Goal: Complete application form

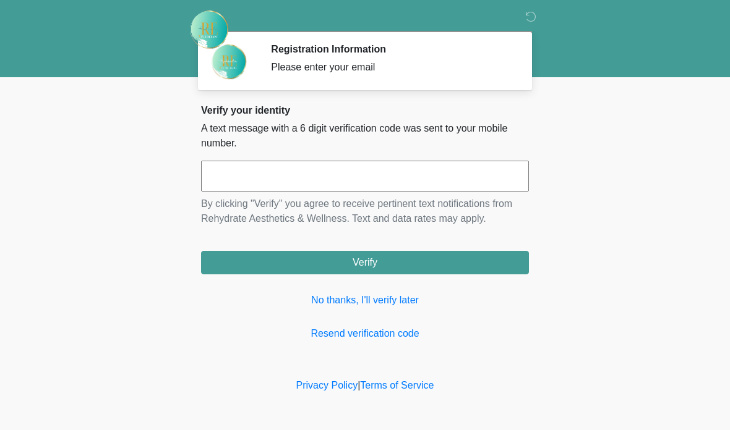
click at [377, 182] on input "text" at bounding box center [365, 176] width 328 height 31
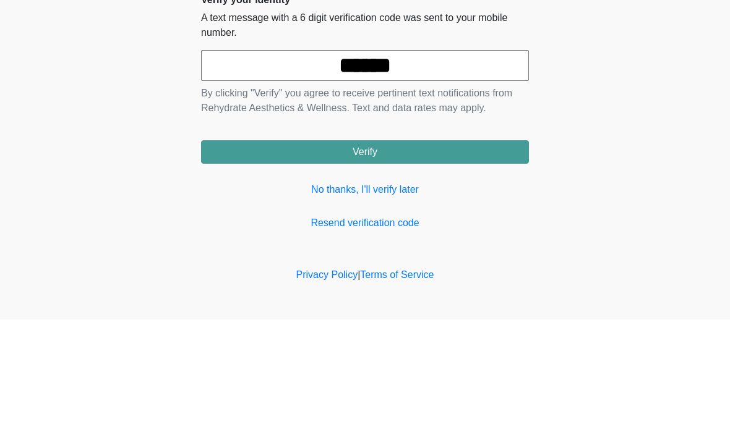
type input "******"
click at [365, 251] on button "Verify" at bounding box center [365, 262] width 328 height 23
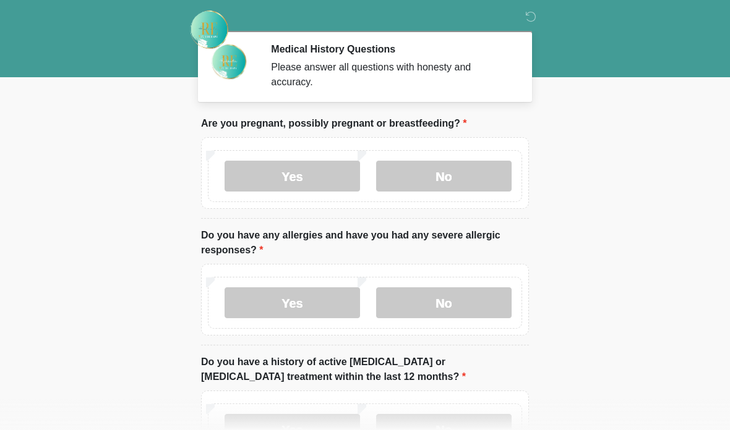
click at [429, 177] on label "No" at bounding box center [443, 176] width 135 height 31
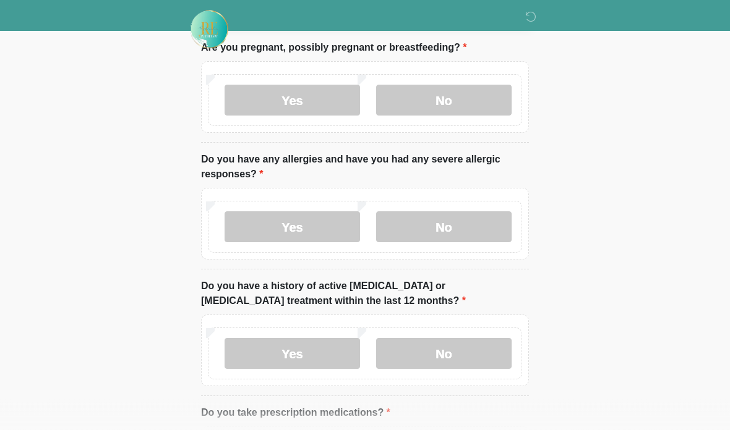
scroll to position [76, 0]
click at [286, 226] on label "Yes" at bounding box center [291, 226] width 135 height 31
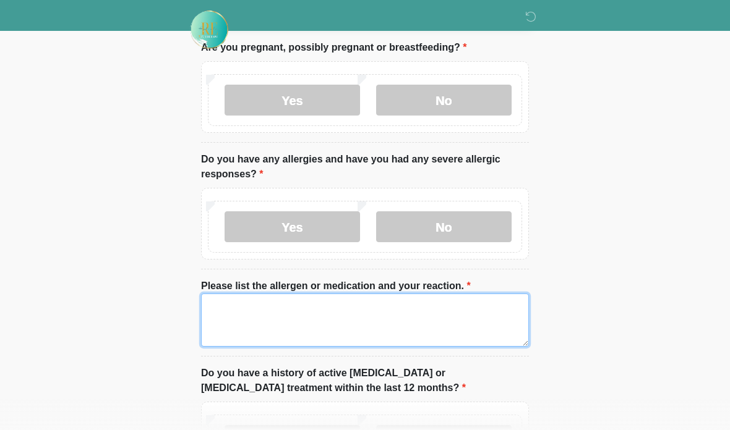
click at [284, 314] on textarea "Please list the allergen or medication and your reaction." at bounding box center [365, 320] width 328 height 53
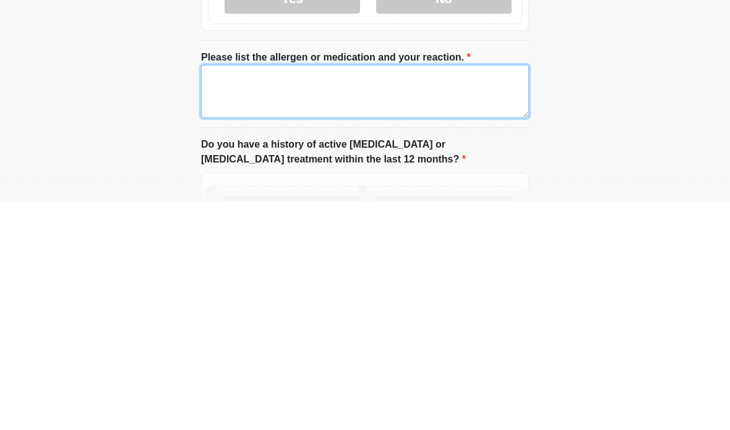
type textarea "*"
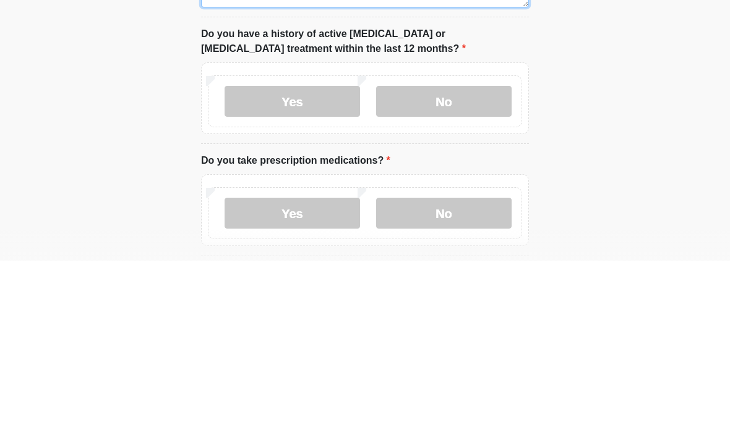
type textarea "**********"
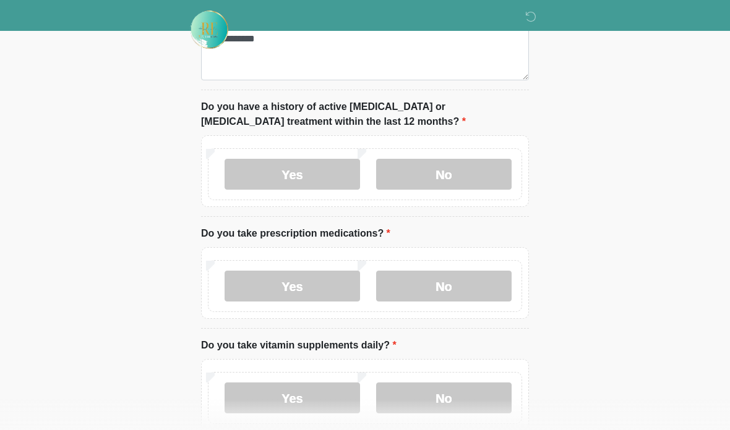
scroll to position [343, 0]
click at [467, 174] on label "No" at bounding box center [443, 174] width 135 height 31
click at [330, 294] on label "Yes" at bounding box center [291, 285] width 135 height 31
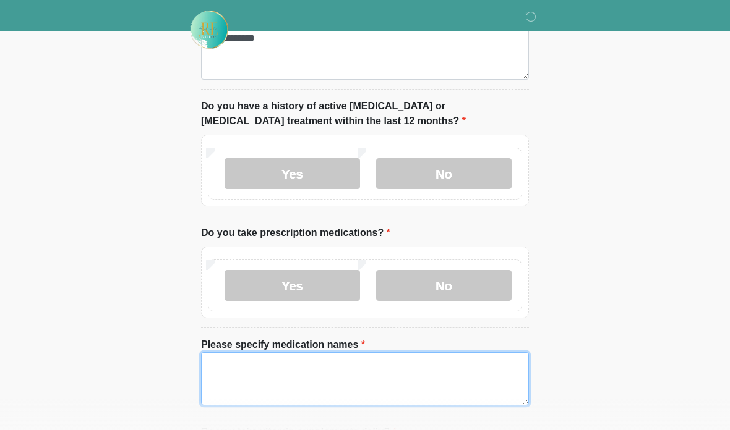
click at [393, 355] on textarea "Please specify medication names" at bounding box center [365, 378] width 328 height 53
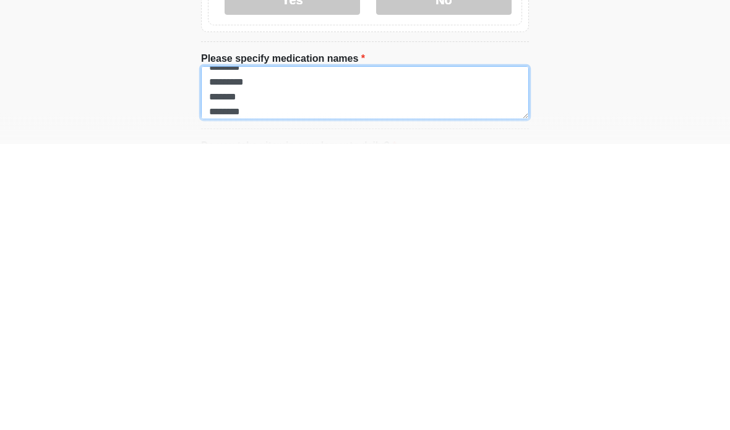
scroll to position [25, 0]
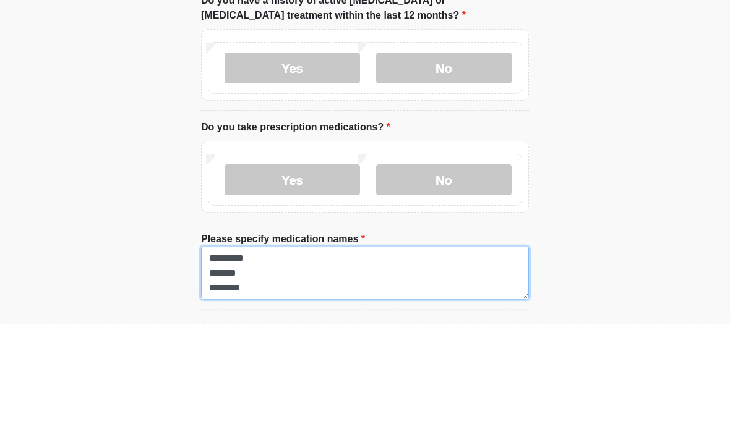
type textarea "******** ********* ******* *******"
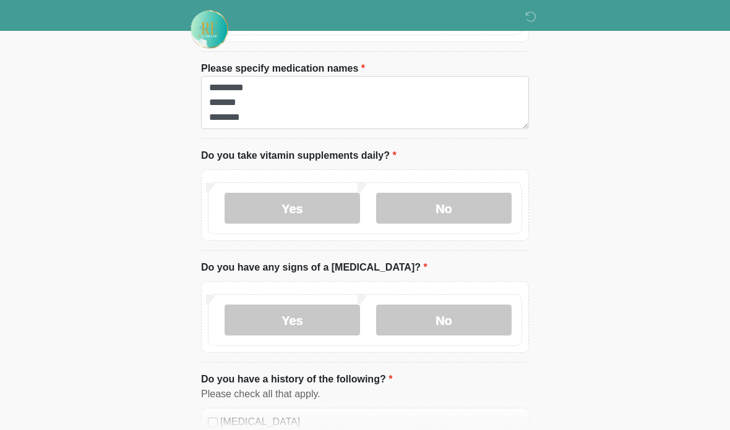
scroll to position [622, 0]
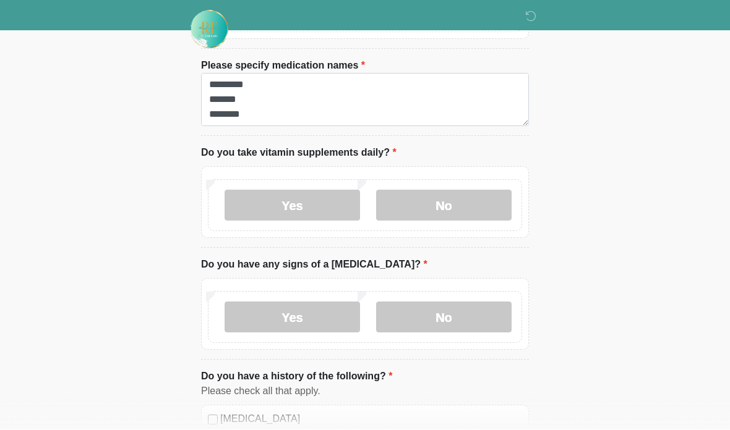
click at [327, 197] on label "Yes" at bounding box center [291, 205] width 135 height 31
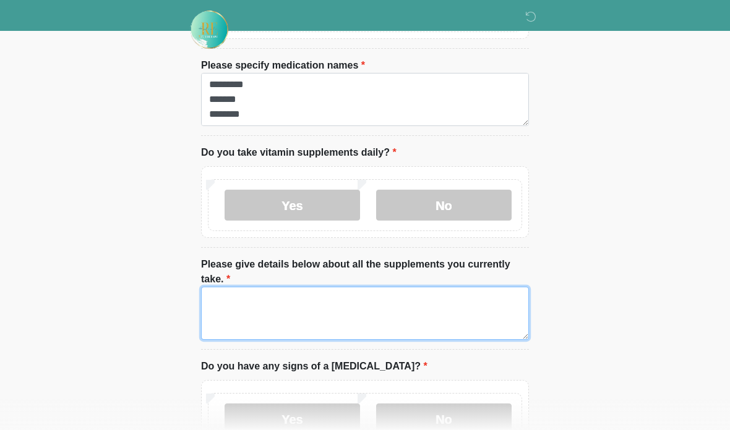
click at [338, 315] on textarea "Please give details below about all the supplements you currently take." at bounding box center [365, 313] width 328 height 53
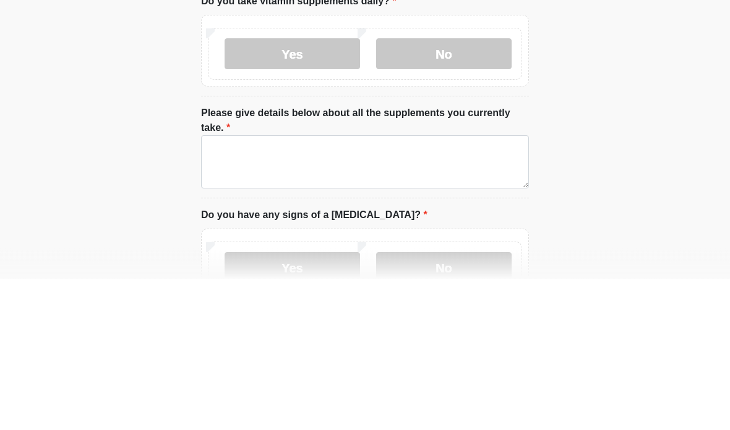
click at [464, 190] on label "No" at bounding box center [443, 205] width 135 height 31
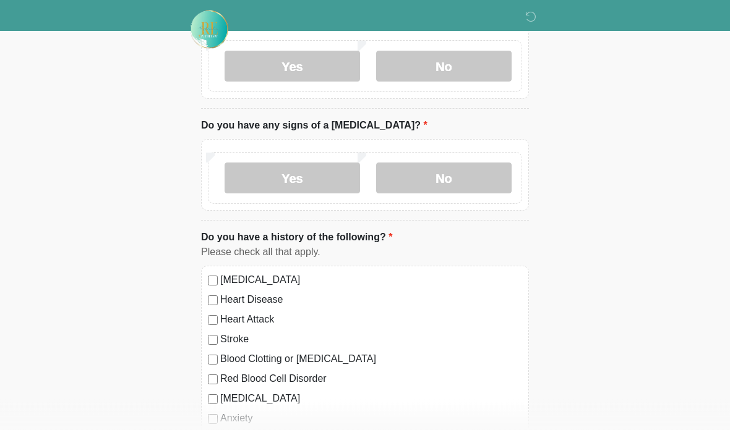
scroll to position [762, 0]
click at [464, 171] on label "No" at bounding box center [443, 177] width 135 height 31
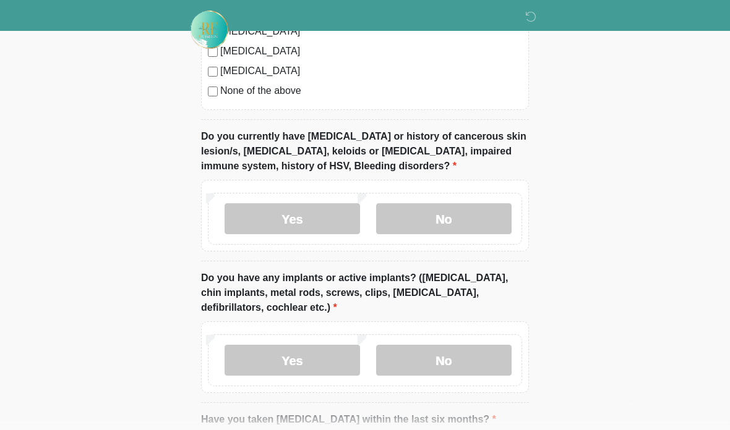
scroll to position [1173, 0]
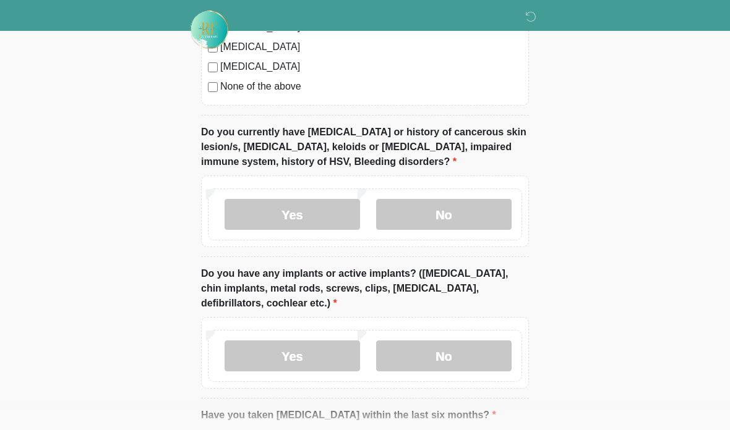
click at [472, 218] on label "No" at bounding box center [443, 214] width 135 height 31
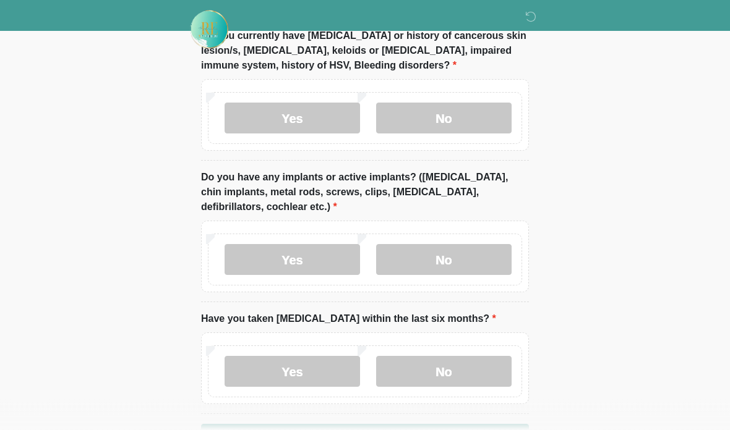
scroll to position [1300, 0]
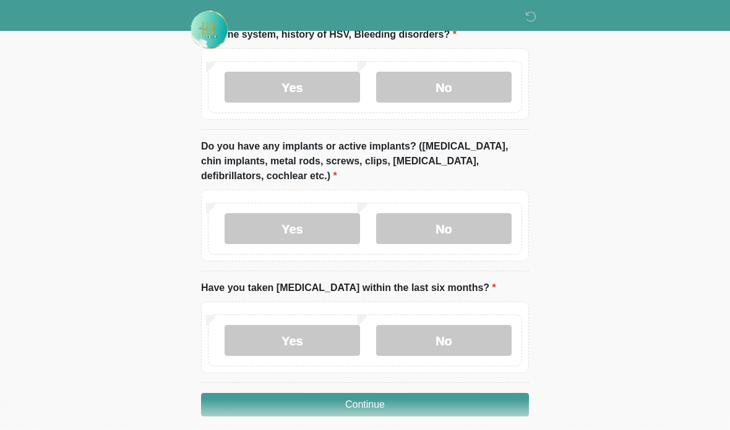
click at [469, 221] on label "No" at bounding box center [443, 228] width 135 height 31
click at [462, 337] on label "No" at bounding box center [443, 340] width 135 height 31
click at [469, 401] on button "Continue" at bounding box center [365, 404] width 328 height 23
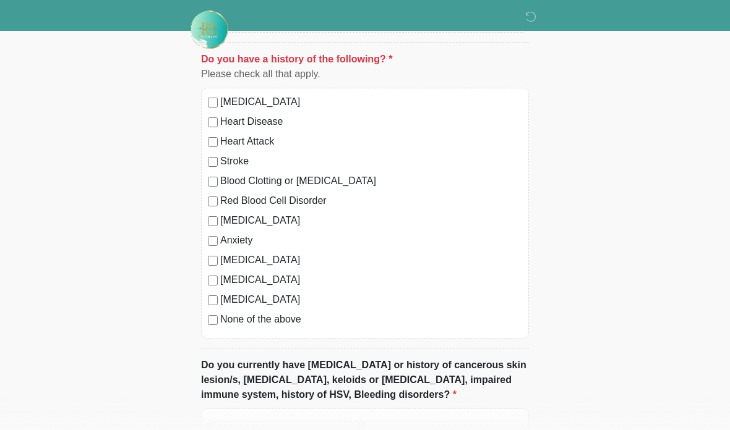
click at [257, 322] on label "None of the above" at bounding box center [371, 319] width 302 height 15
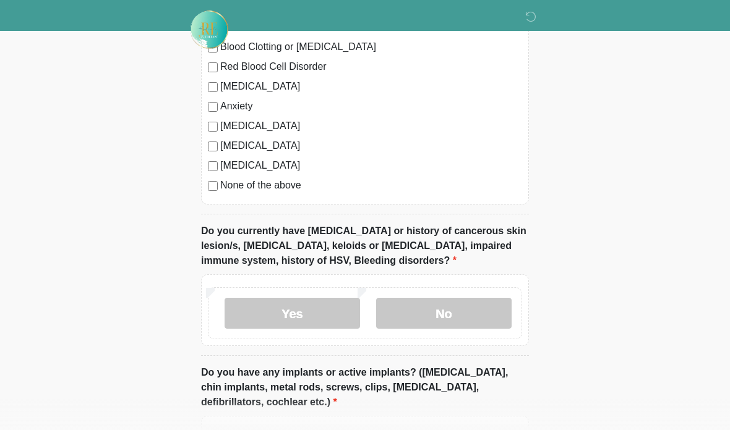
scroll to position [1102, 0]
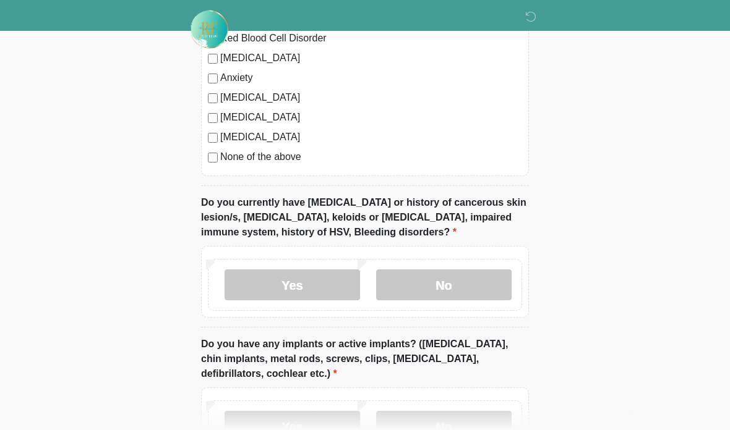
click at [472, 289] on label "No" at bounding box center [443, 285] width 135 height 31
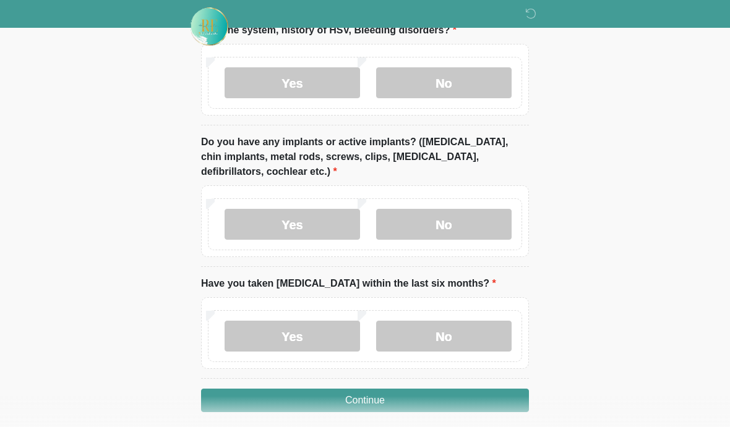
scroll to position [1300, 0]
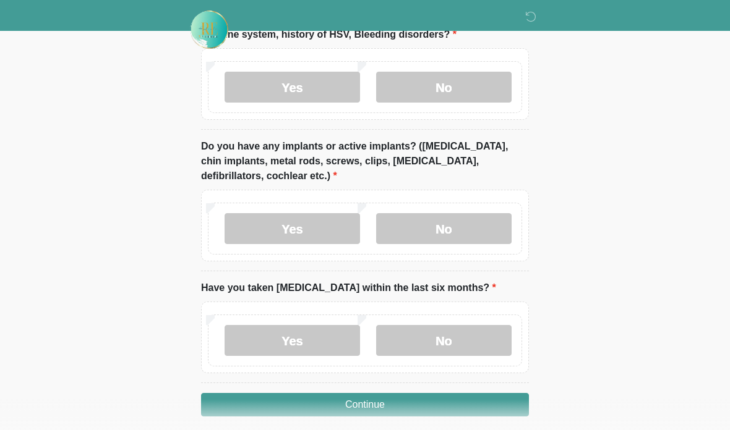
click at [479, 408] on button "Continue" at bounding box center [365, 404] width 328 height 23
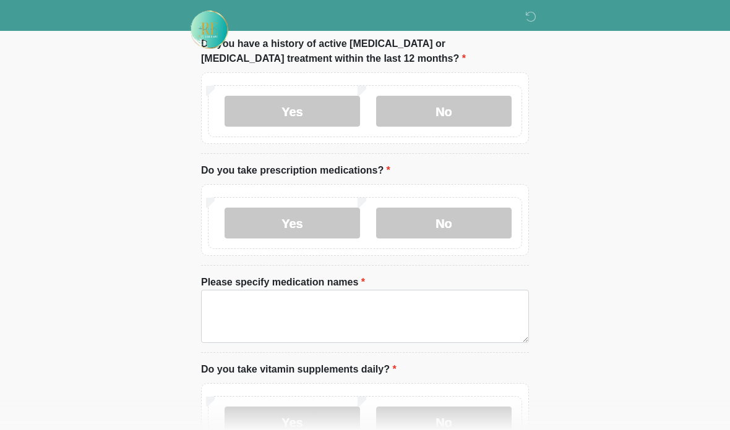
scroll to position [0, 0]
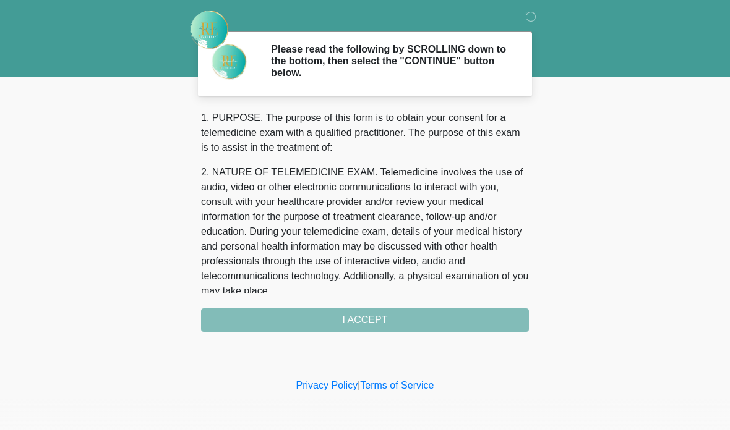
click at [413, 317] on div "1. PURPOSE. The purpose of this form is to obtain your consent for a telemedici…" at bounding box center [365, 221] width 328 height 221
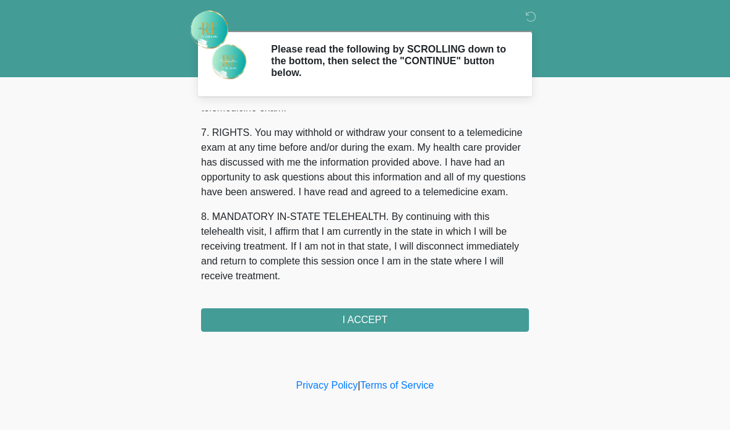
scroll to position [549, 0]
click at [422, 321] on button "I ACCEPT" at bounding box center [365, 320] width 328 height 23
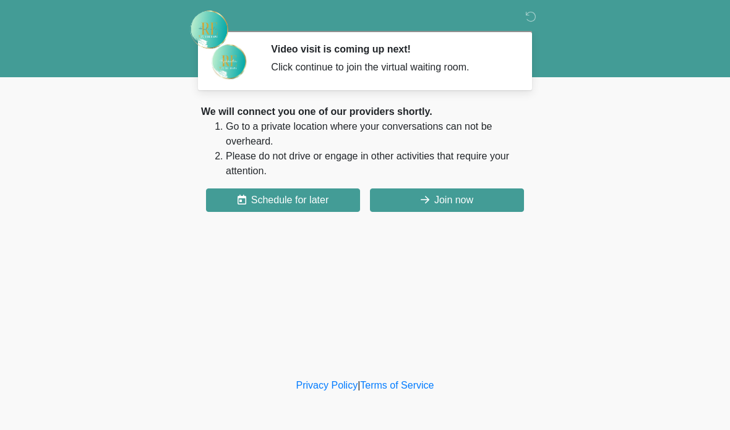
click at [448, 197] on button "Join now" at bounding box center [447, 200] width 154 height 23
